Goal: Find specific page/section: Find specific page/section

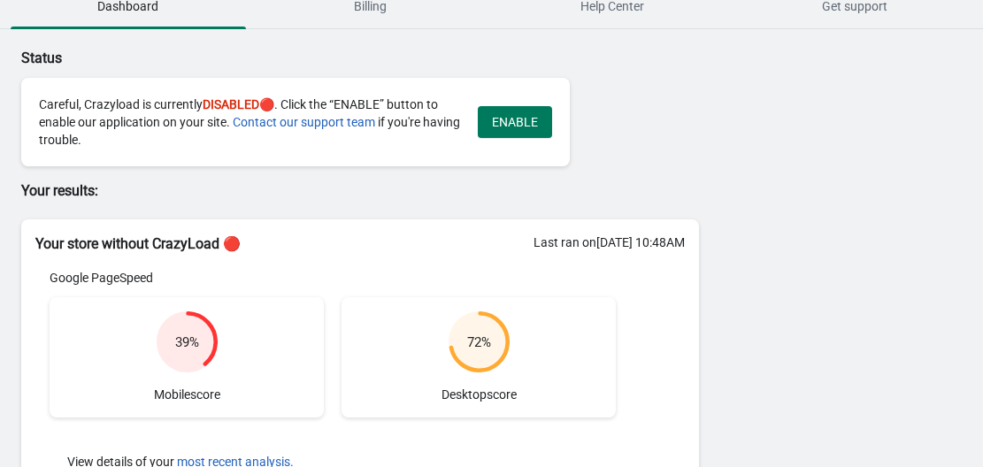
scroll to position [16, 0]
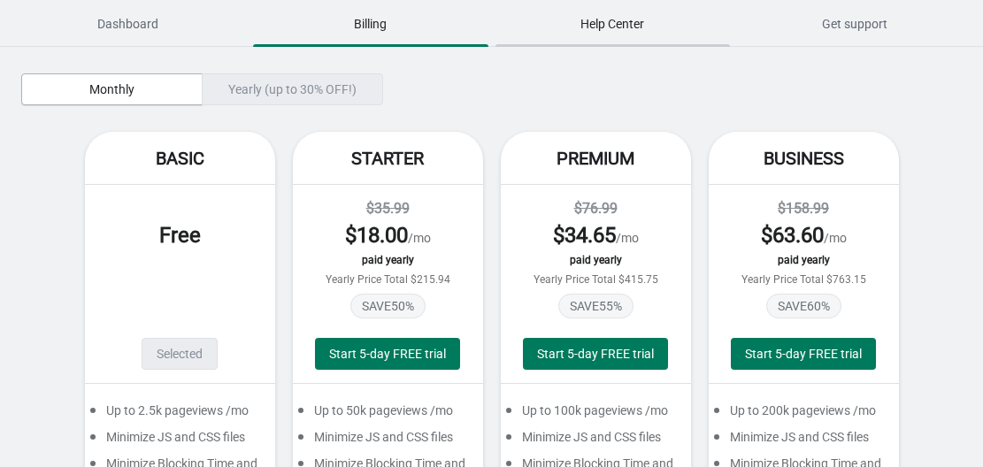
click at [534, 31] on span "Help Center" at bounding box center [612, 24] width 235 height 32
